Goal: Task Accomplishment & Management: Use online tool/utility

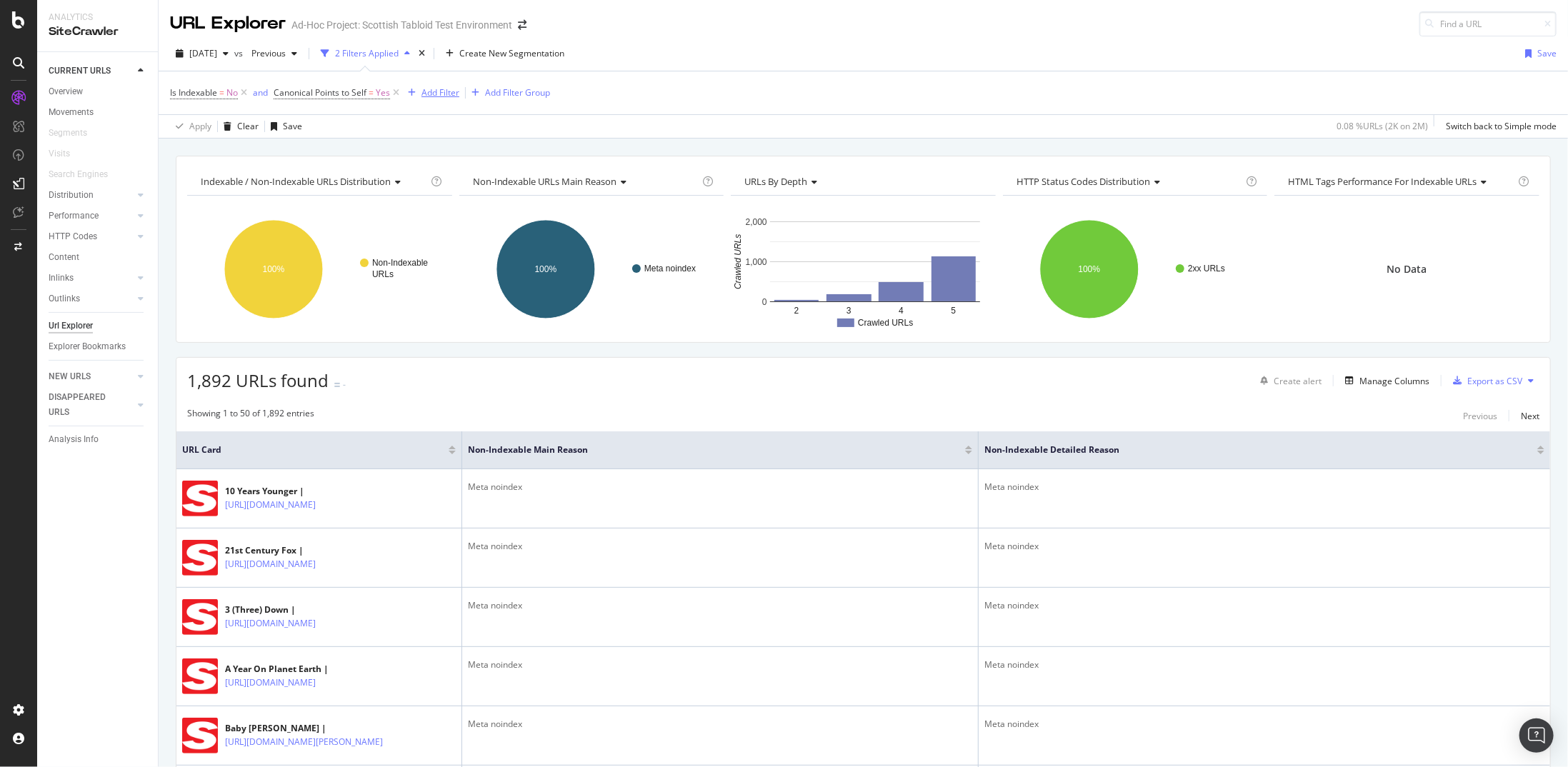
click at [435, 85] on div "Add Filter" at bounding box center [430, 93] width 57 height 16
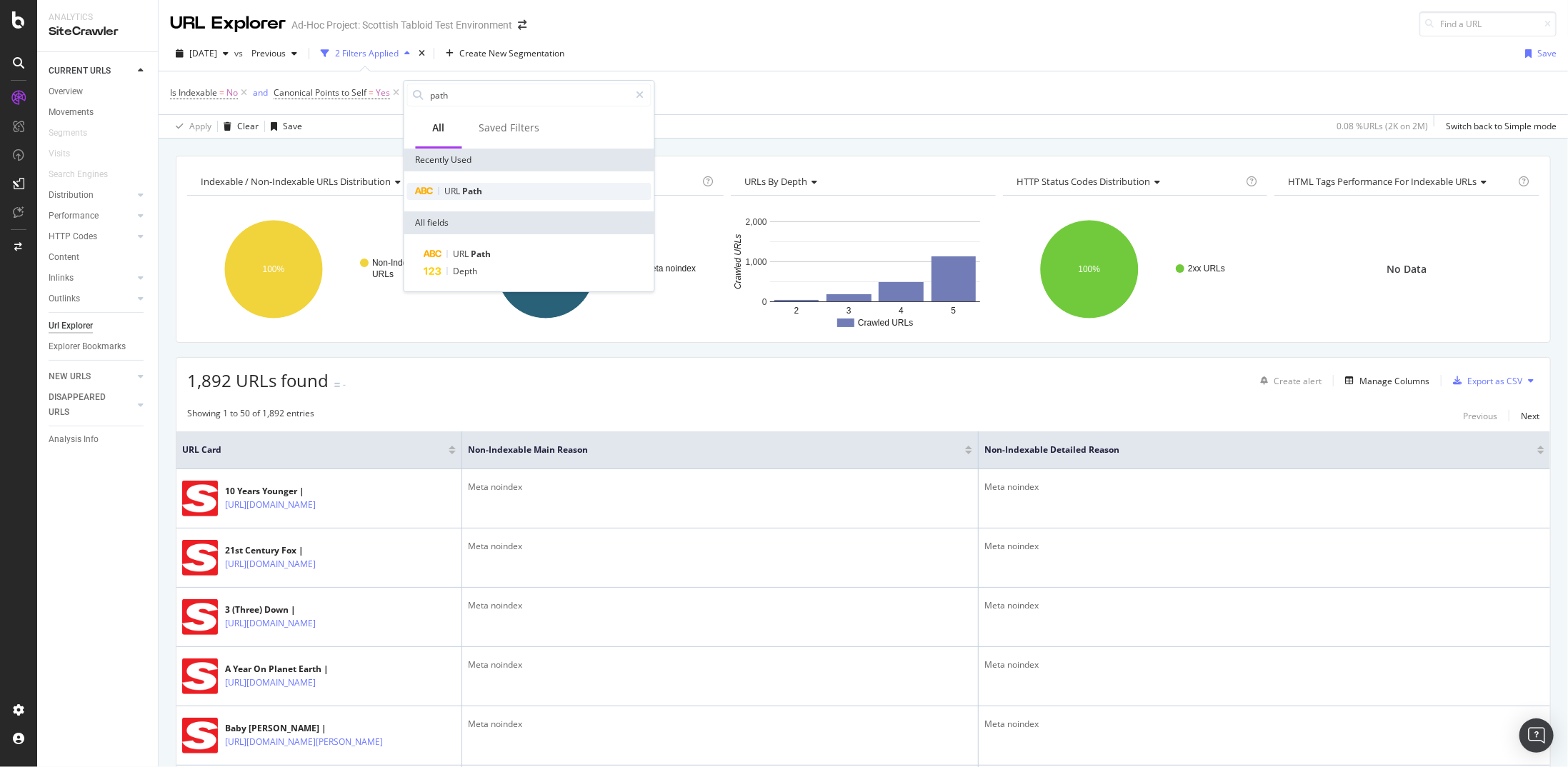
type input "path"
click at [486, 188] on div "URL Path" at bounding box center [529, 192] width 244 height 17
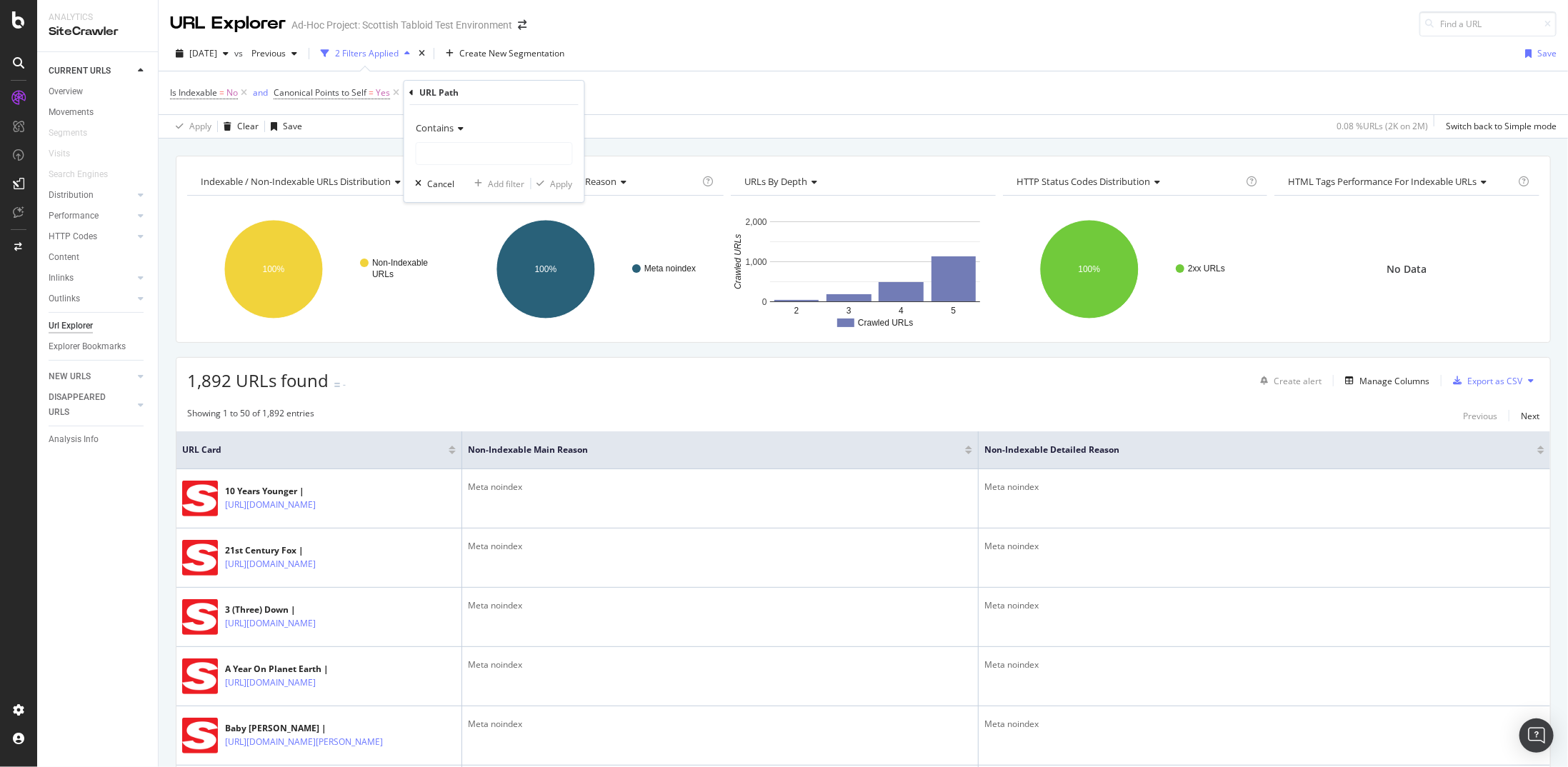
click at [457, 132] on div "Contains" at bounding box center [494, 128] width 157 height 23
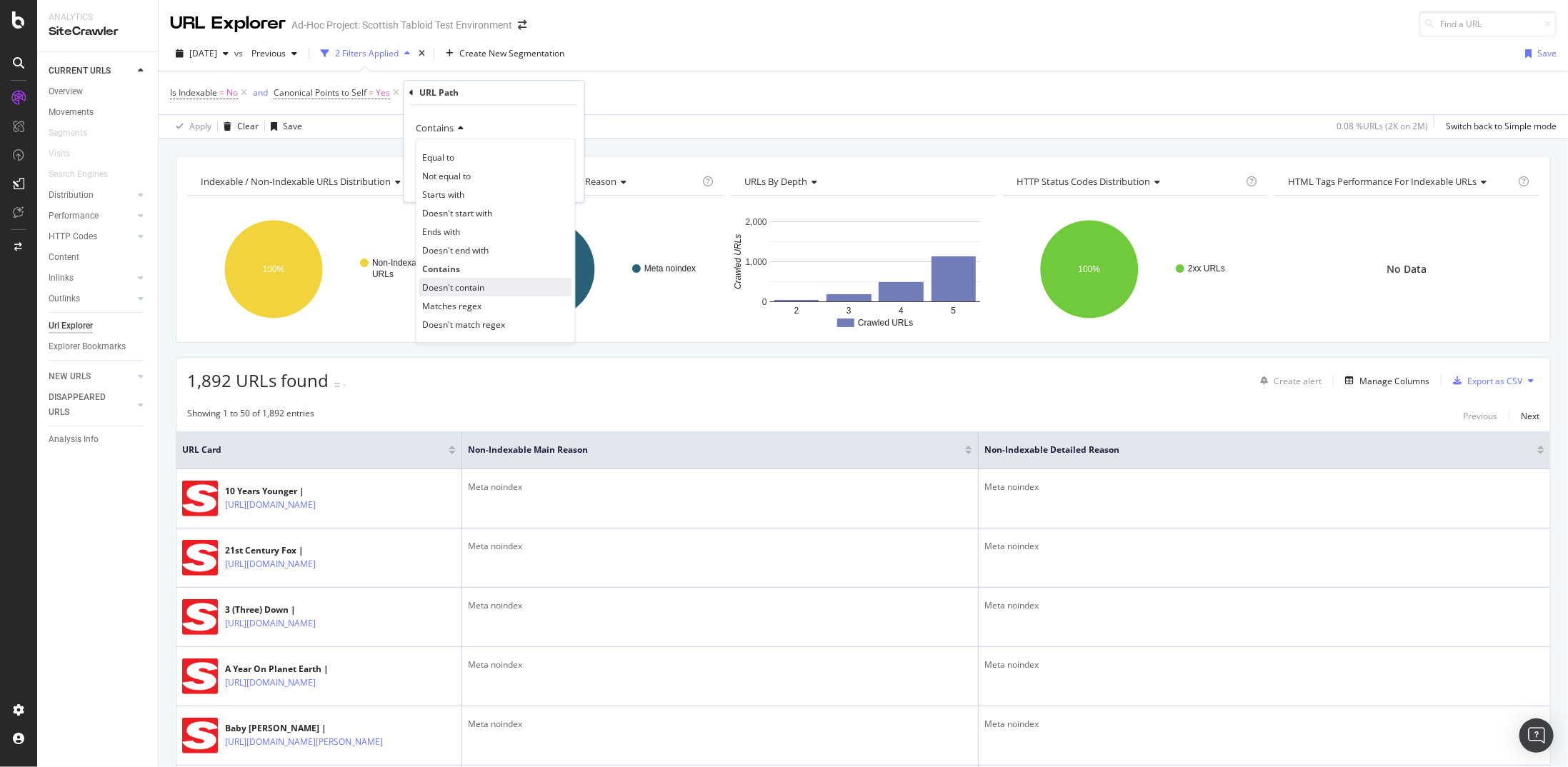
click at [459, 285] on span "Doesn't contain" at bounding box center [454, 288] width 62 height 12
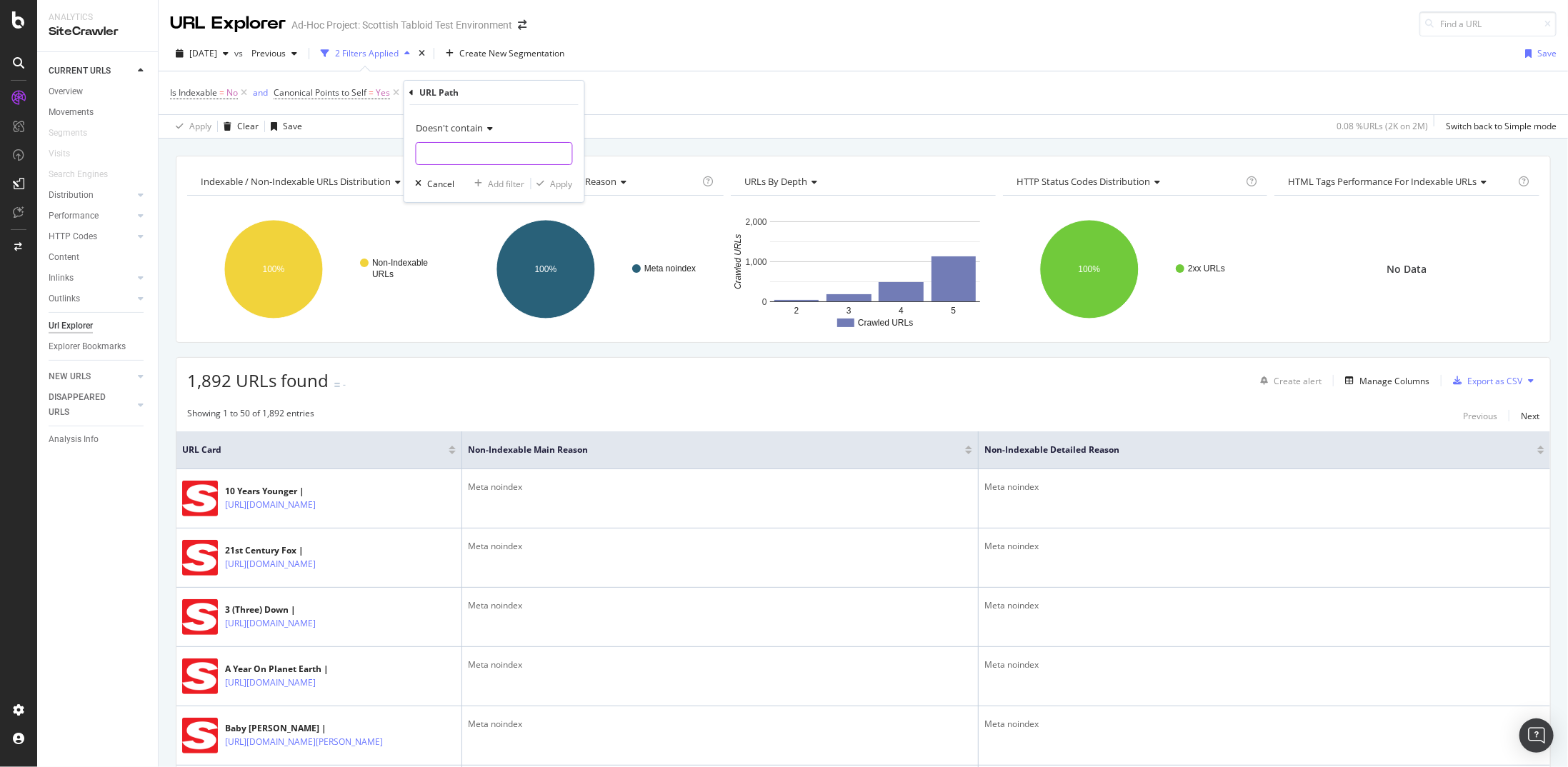
click at [461, 146] on input "text" at bounding box center [494, 154] width 156 height 23
type input "/tag/"
click at [567, 185] on div "Doesn't contain /tag/ Cancel Add filter Apply" at bounding box center [494, 154] width 180 height 97
click at [567, 185] on div "Apply" at bounding box center [562, 184] width 22 height 12
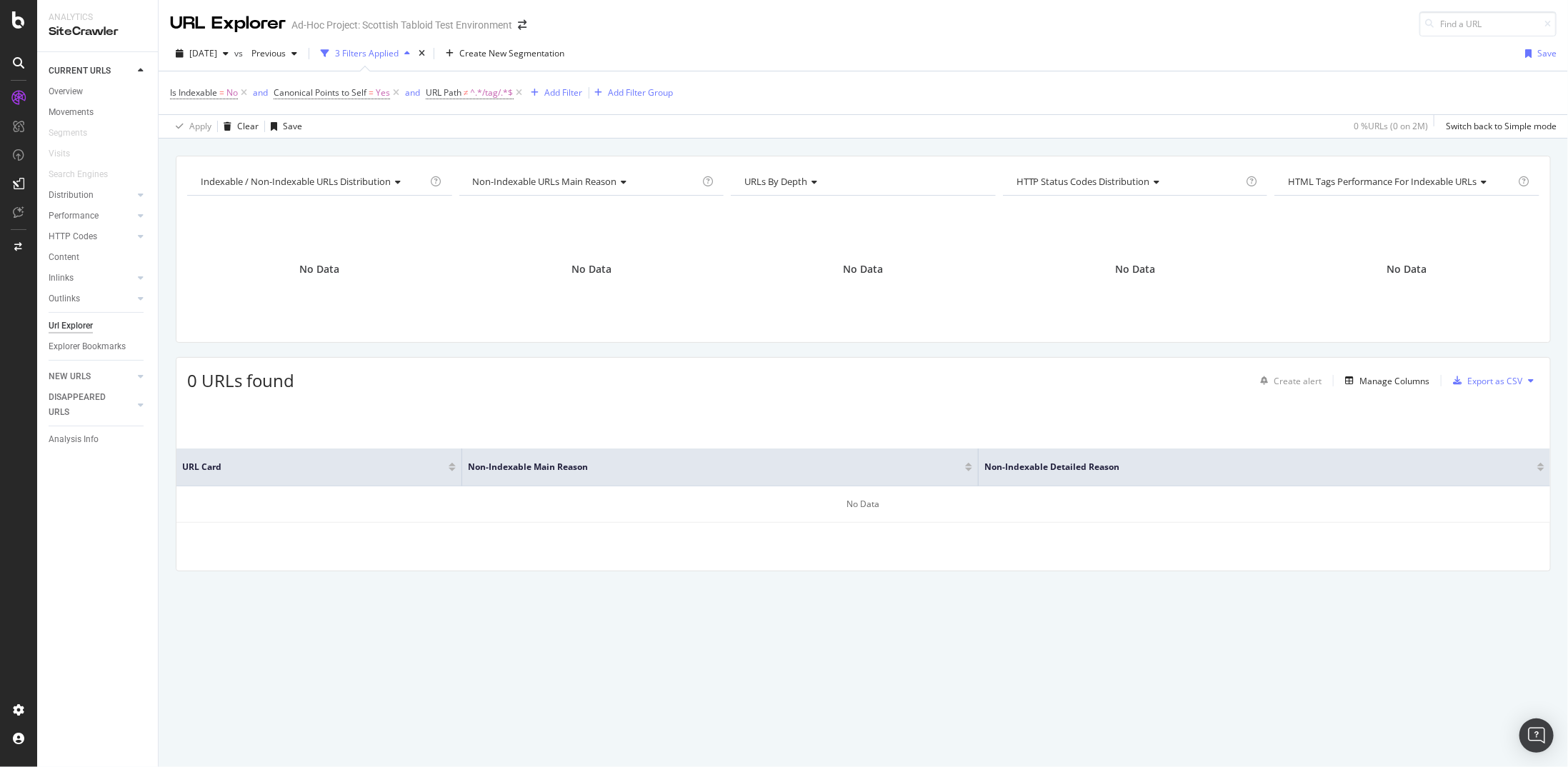
click at [16, 26] on icon at bounding box center [19, 20] width 13 height 17
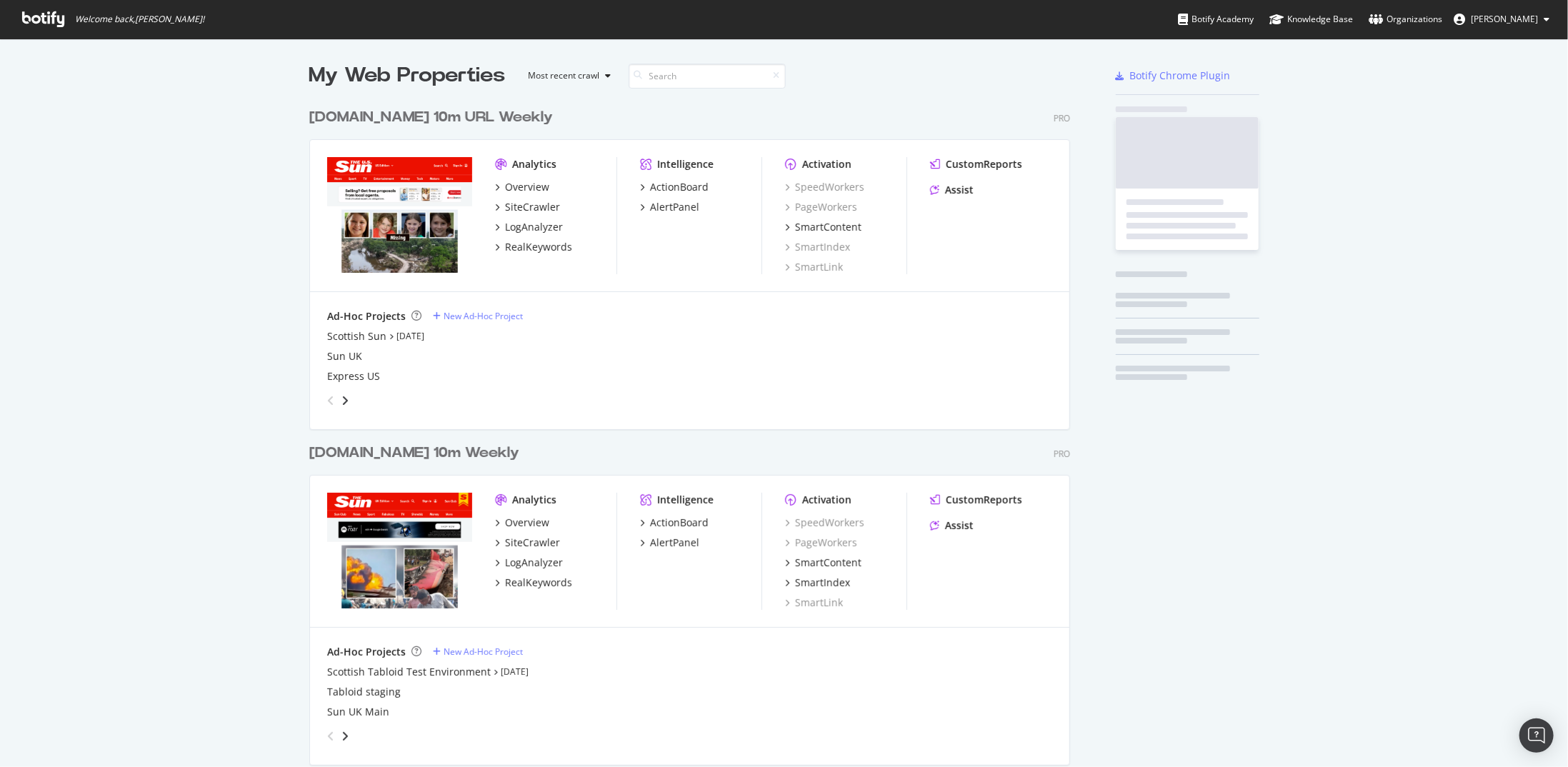
scroll to position [757, 1547]
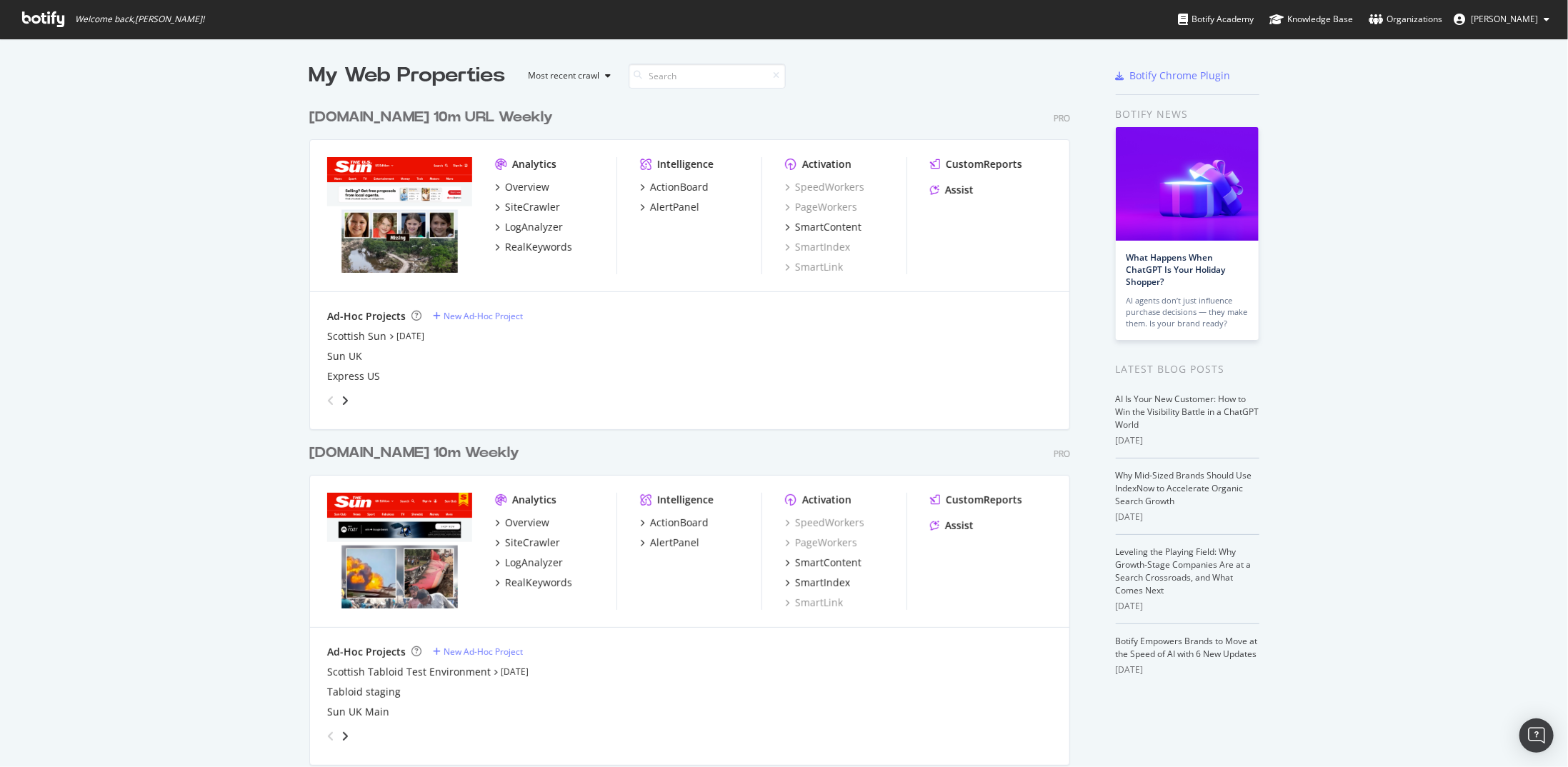
click at [422, 398] on div "[DOMAIN_NAME] 10m Weekly Pro Analytics Overview SiteCrawler LogAnalyzer RealKey…" at bounding box center [695, 594] width 772 height 336
click at [423, 398] on div "[DOMAIN_NAME] 10m Weekly" at bounding box center [414, 453] width 210 height 21
